Goal: Information Seeking & Learning: Learn about a topic

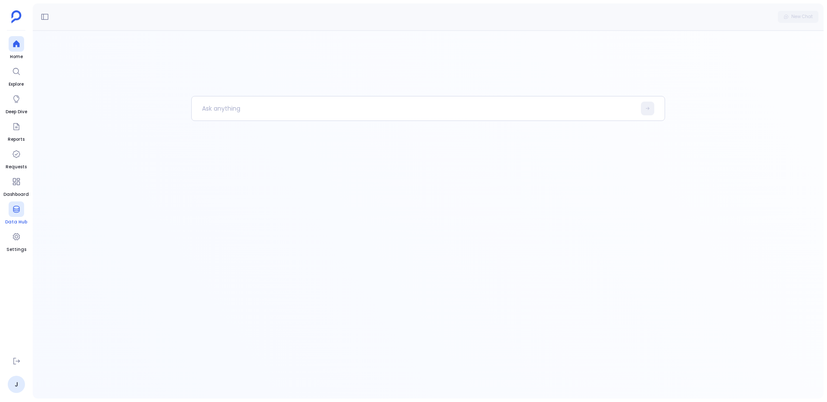
click at [25, 223] on span "Data Hub" at bounding box center [16, 222] width 22 height 7
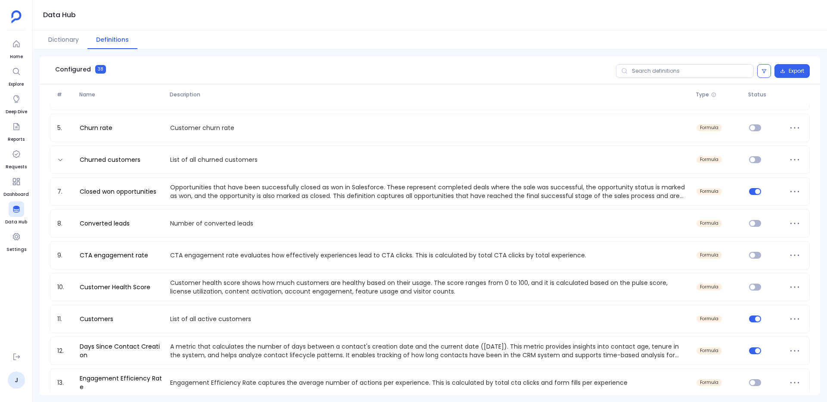
scroll to position [120, 0]
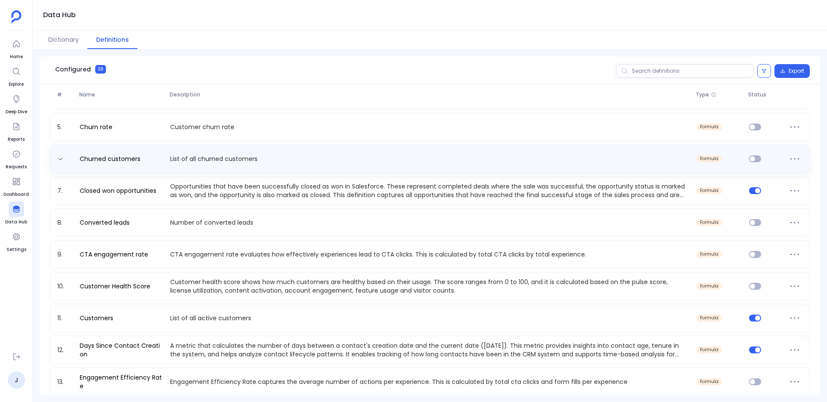
click at [169, 164] on div "Churned customers List of all churned customers formula" at bounding box center [430, 159] width 752 height 14
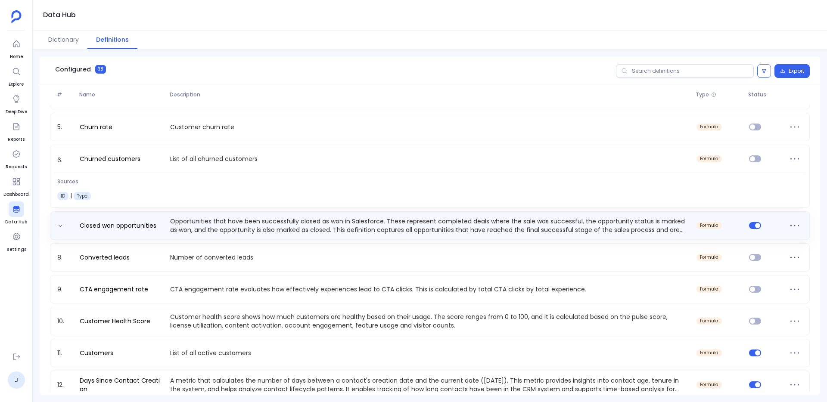
click at [175, 222] on p "Opportunities that have been successfully closed as won in Salesforce. These re…" at bounding box center [430, 225] width 526 height 17
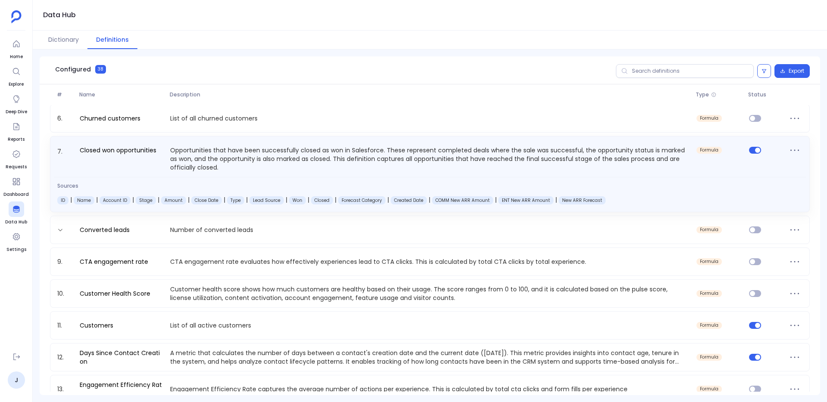
scroll to position [165, 0]
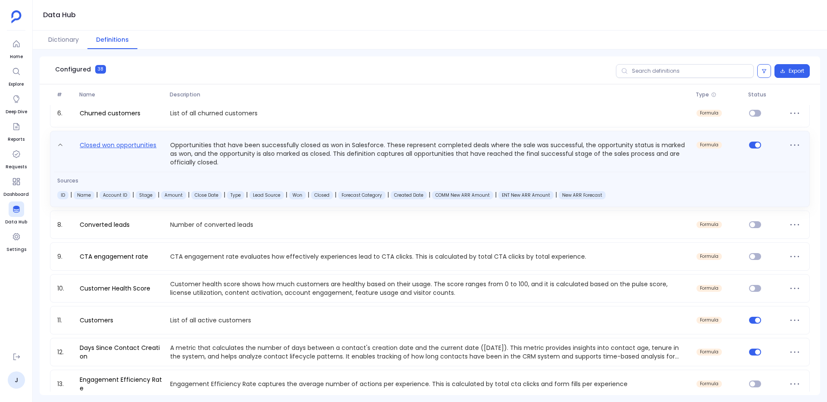
click at [136, 151] on link "Closed won opportunities" at bounding box center [118, 153] width 84 height 27
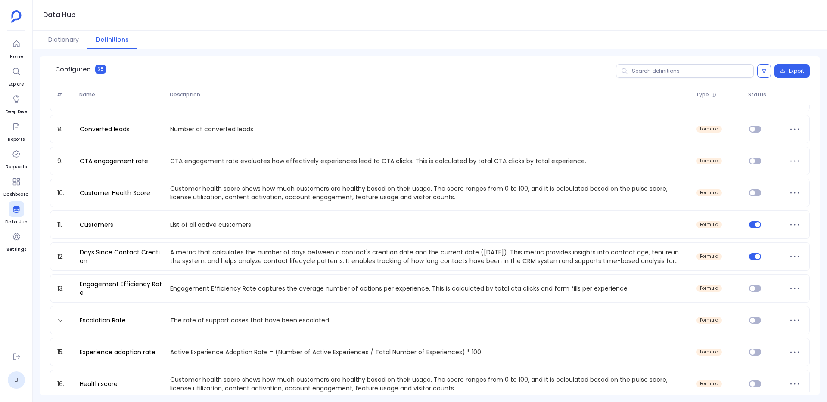
scroll to position [224, 0]
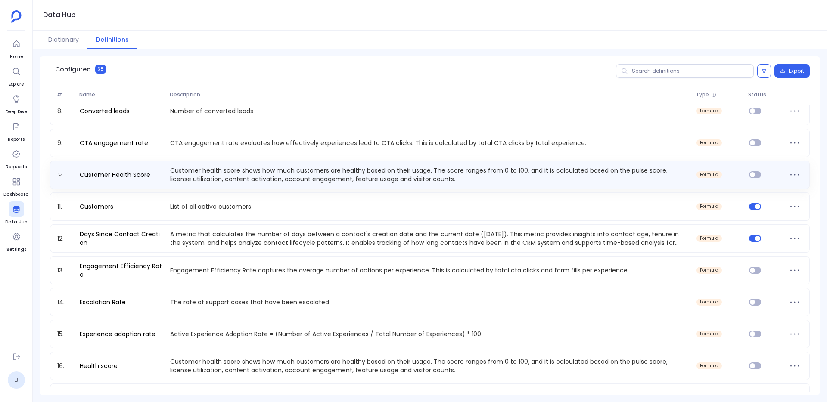
click at [203, 176] on p "Customer health score shows how much customers are healthy based on their usage…" at bounding box center [430, 174] width 526 height 17
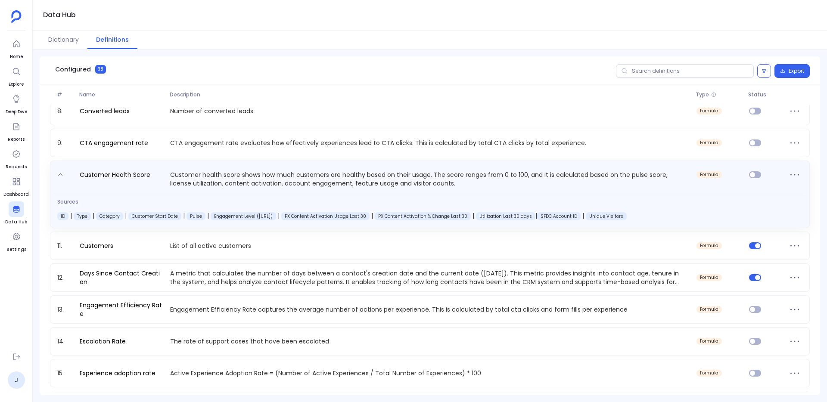
click at [193, 188] on div "Customer Health Score Customer health score shows how much customers are health…" at bounding box center [430, 195] width 760 height 68
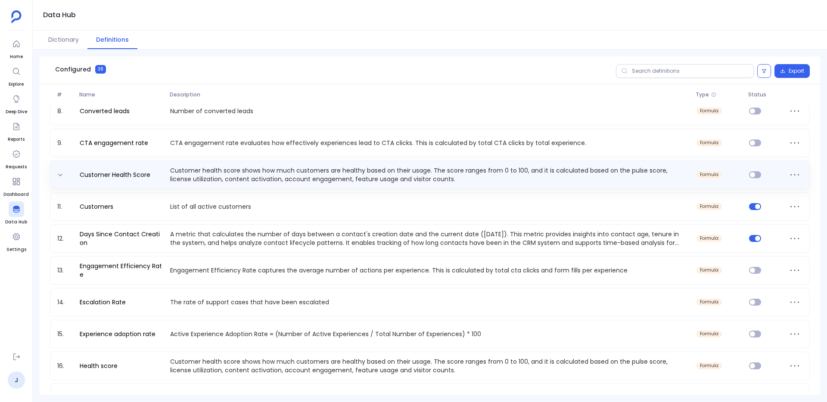
click at [134, 181] on div "Customer Health Score Customer health score shows how much customers are health…" at bounding box center [430, 174] width 752 height 17
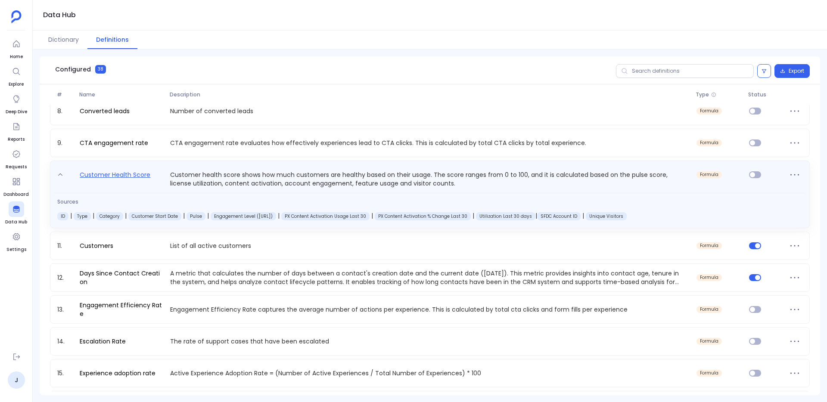
click at [128, 173] on link "Customer Health Score" at bounding box center [115, 179] width 78 height 18
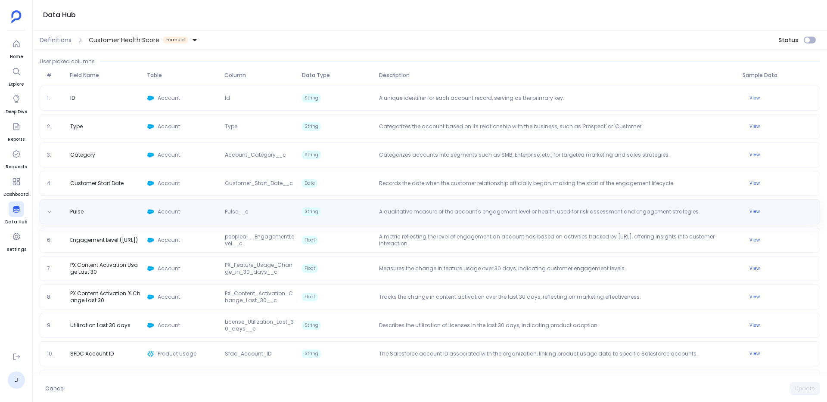
scroll to position [667, 0]
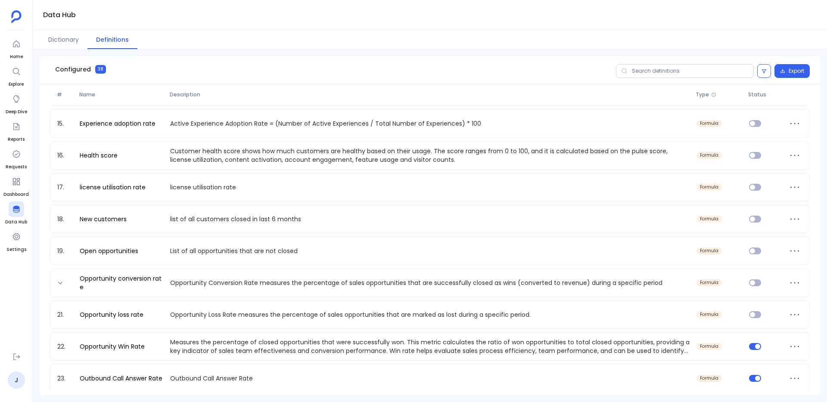
scroll to position [423, 0]
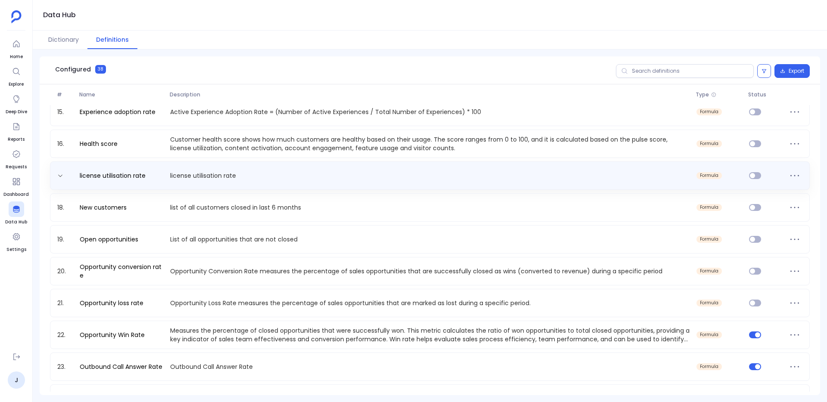
click at [172, 173] on p "license utilisation rate" at bounding box center [430, 175] width 526 height 9
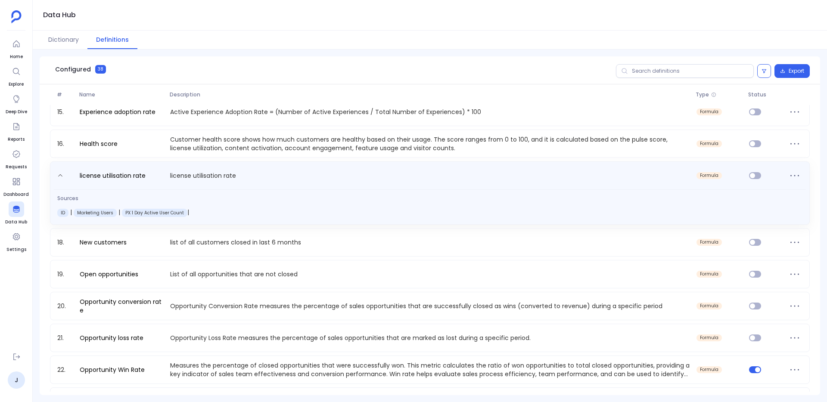
click at [172, 173] on p "license utilisation rate" at bounding box center [430, 178] width 526 height 14
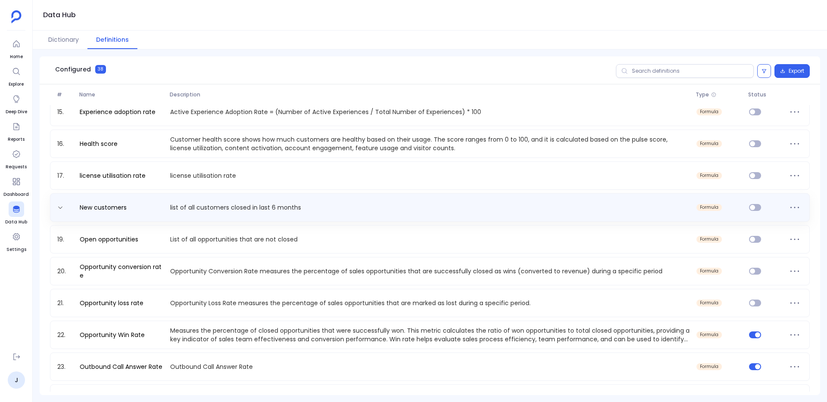
click at [165, 205] on div "New customers list of all customers closed in last 6 months formula" at bounding box center [430, 208] width 752 height 14
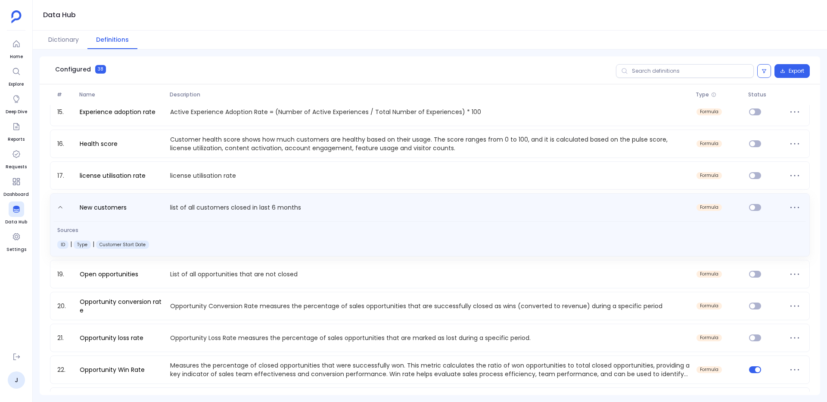
click at [169, 207] on p "list of all customers closed in last 6 months" at bounding box center [430, 209] width 526 height 14
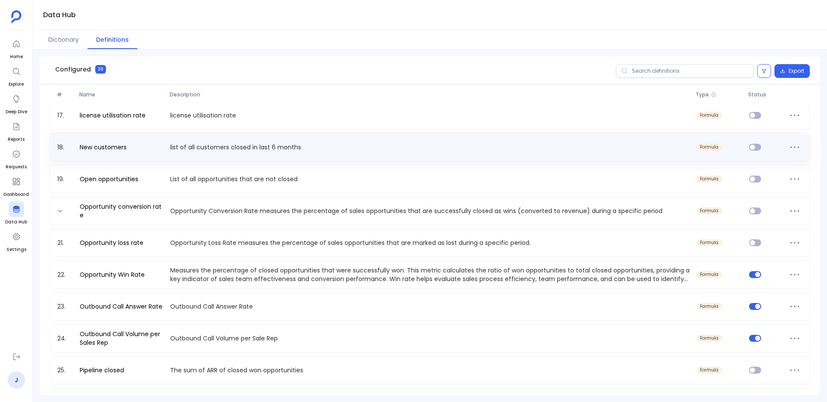
scroll to position [486, 0]
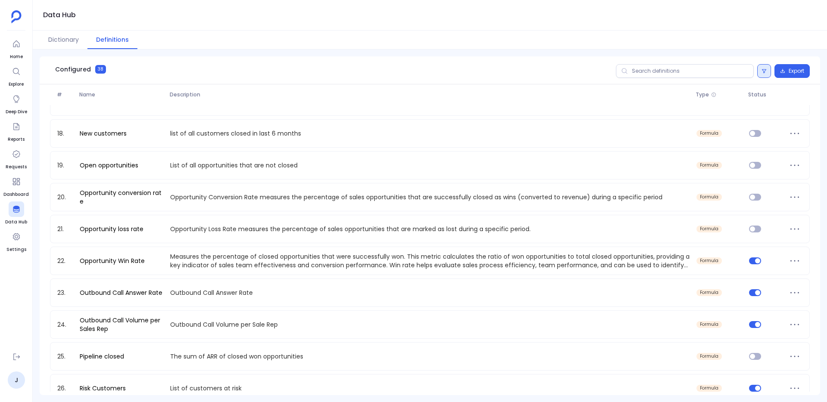
click at [757, 75] on button at bounding box center [764, 71] width 14 height 14
click at [609, 131] on label "Status on" at bounding box center [615, 125] width 103 height 19
click at [763, 124] on button "Apply" at bounding box center [755, 125] width 24 height 11
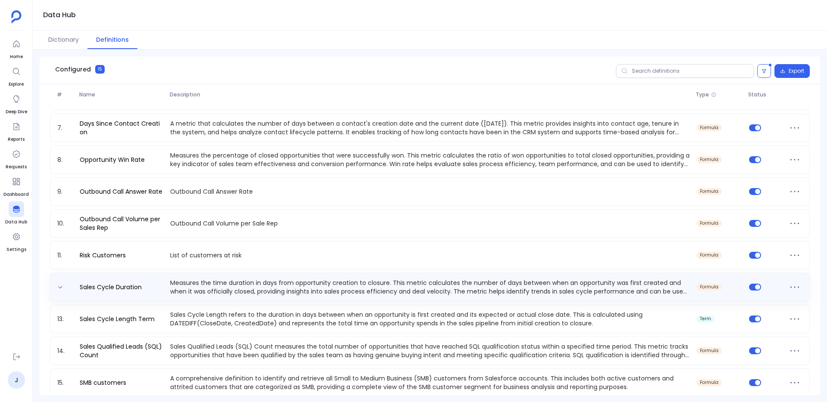
scroll to position [181, 0]
click at [551, 294] on div "Sales Cycle Duration Measures the time duration in days from opportunity creati…" at bounding box center [430, 285] width 760 height 28
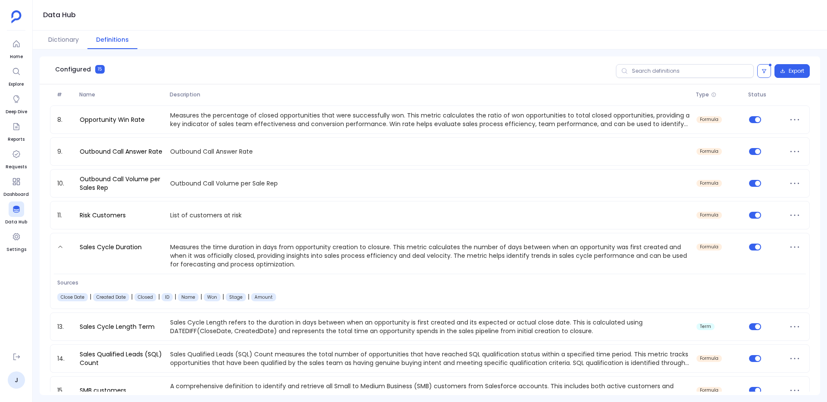
scroll to position [229, 0]
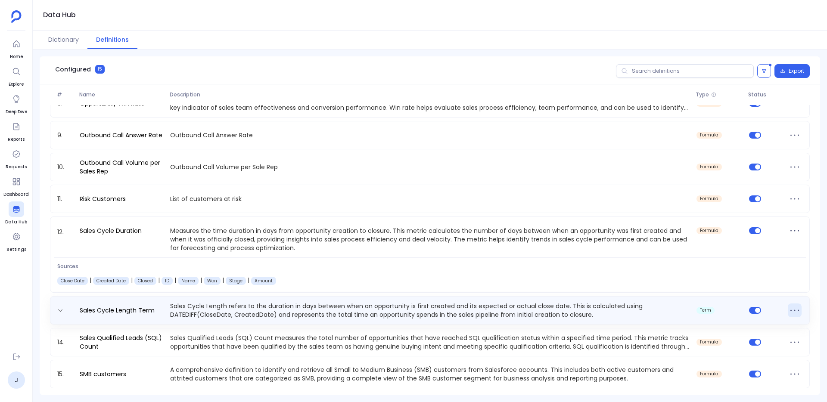
click at [790, 309] on icon at bounding box center [795, 311] width 14 height 14
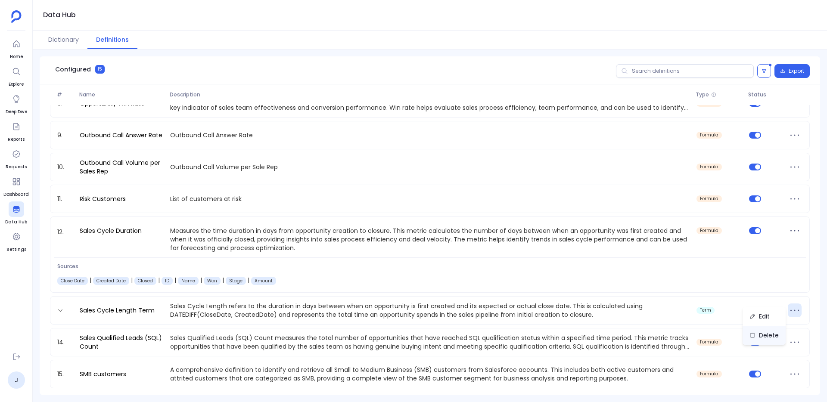
click at [770, 333] on button "Delete" at bounding box center [764, 335] width 43 height 19
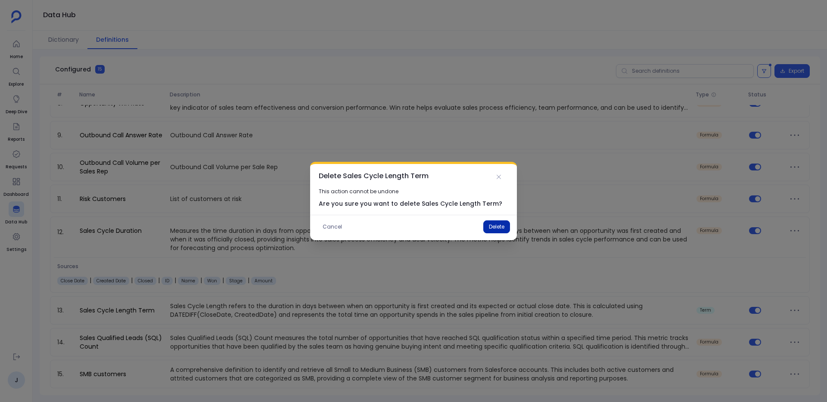
click at [484, 226] on button "Delete" at bounding box center [496, 227] width 27 height 13
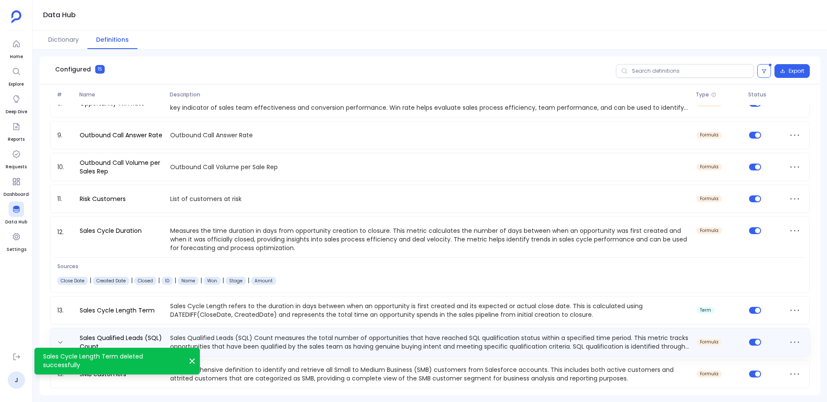
click at [243, 346] on p "Sales Qualified Leads (SQL) Count measures the total number of opportunities th…" at bounding box center [430, 342] width 526 height 17
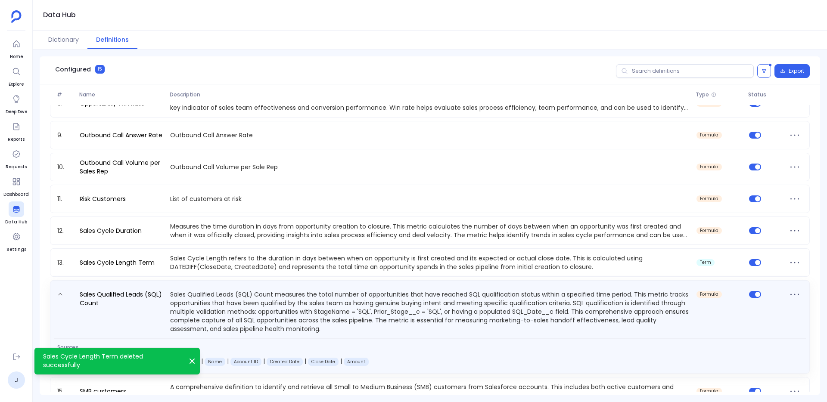
scroll to position [195, 0]
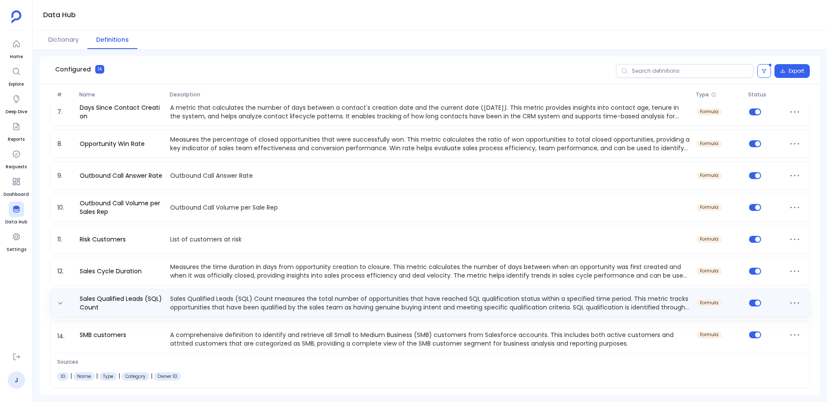
click at [220, 308] on p "Sales Qualified Leads (SQL) Count measures the total number of opportunities th…" at bounding box center [430, 303] width 526 height 17
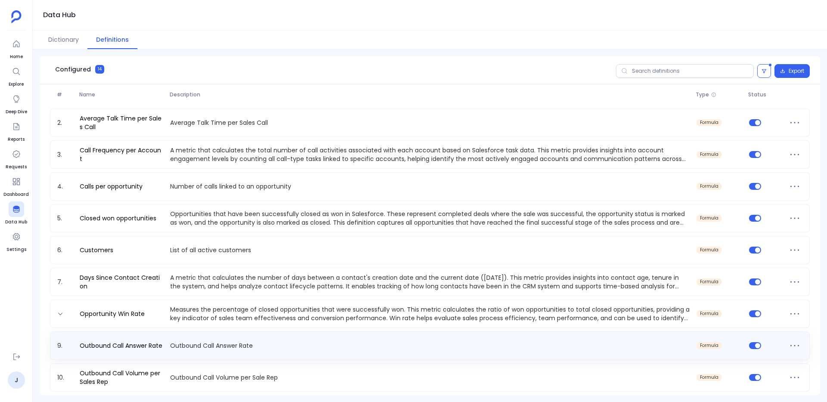
scroll to position [0, 0]
